Goal: Navigation & Orientation: Find specific page/section

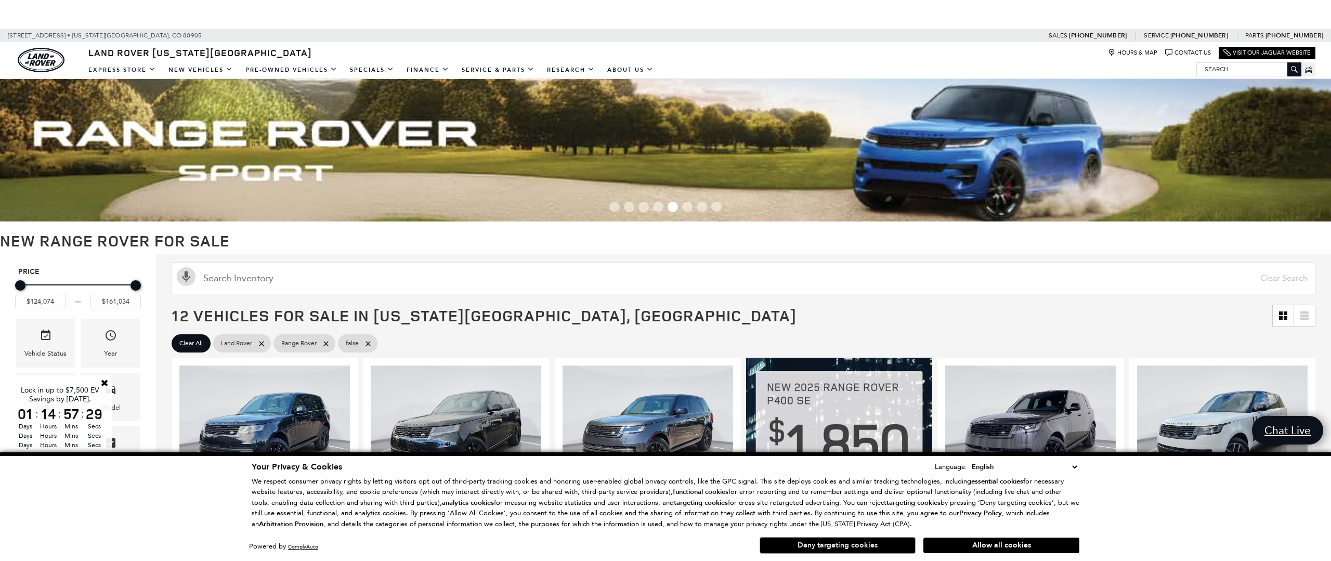
click at [853, 543] on button "Deny targeting cookies" at bounding box center [838, 545] width 156 height 17
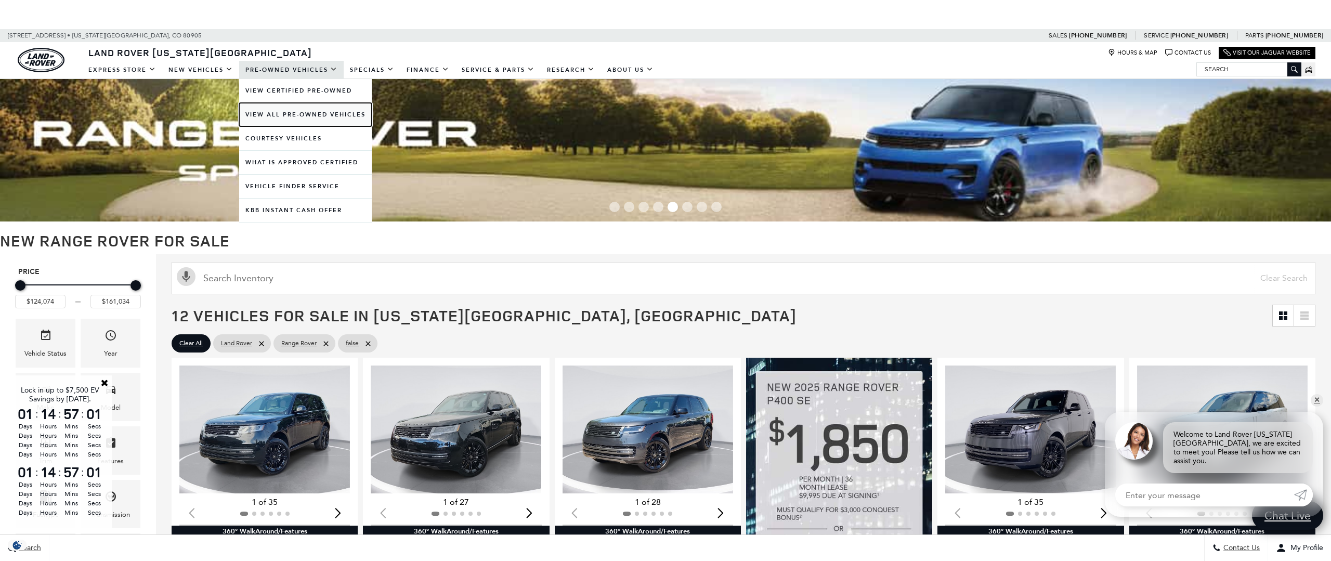
click at [320, 110] on link "View All Pre-Owned Vehicles" at bounding box center [305, 114] width 133 height 23
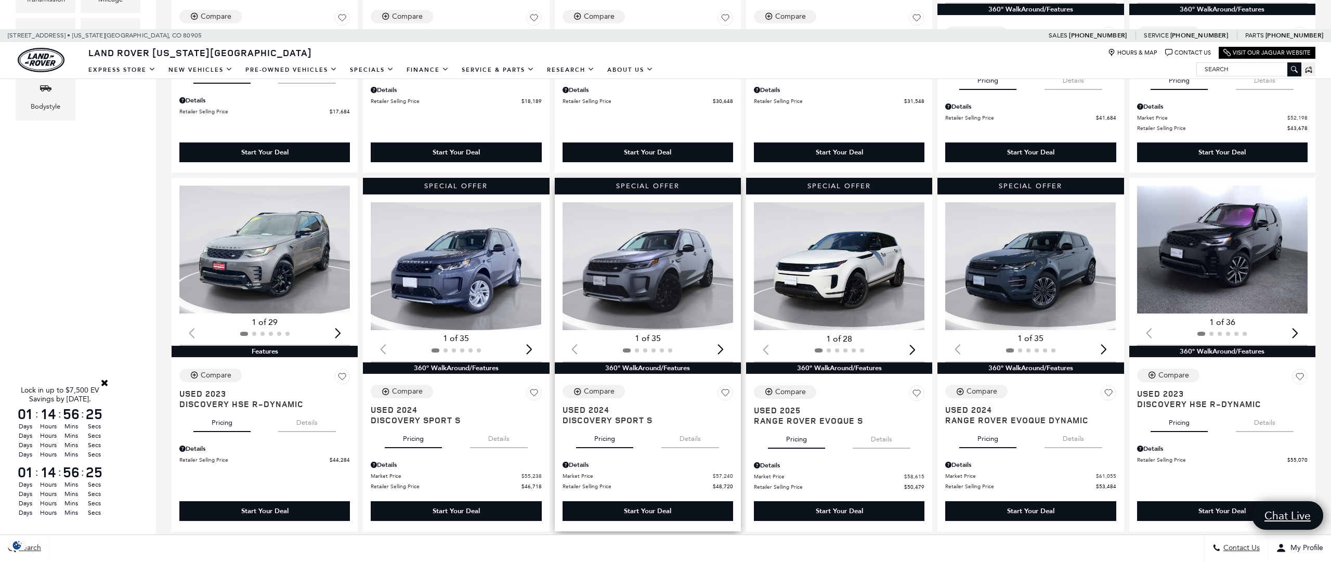
scroll to position [547, 0]
